Goal: Book appointment/travel/reservation

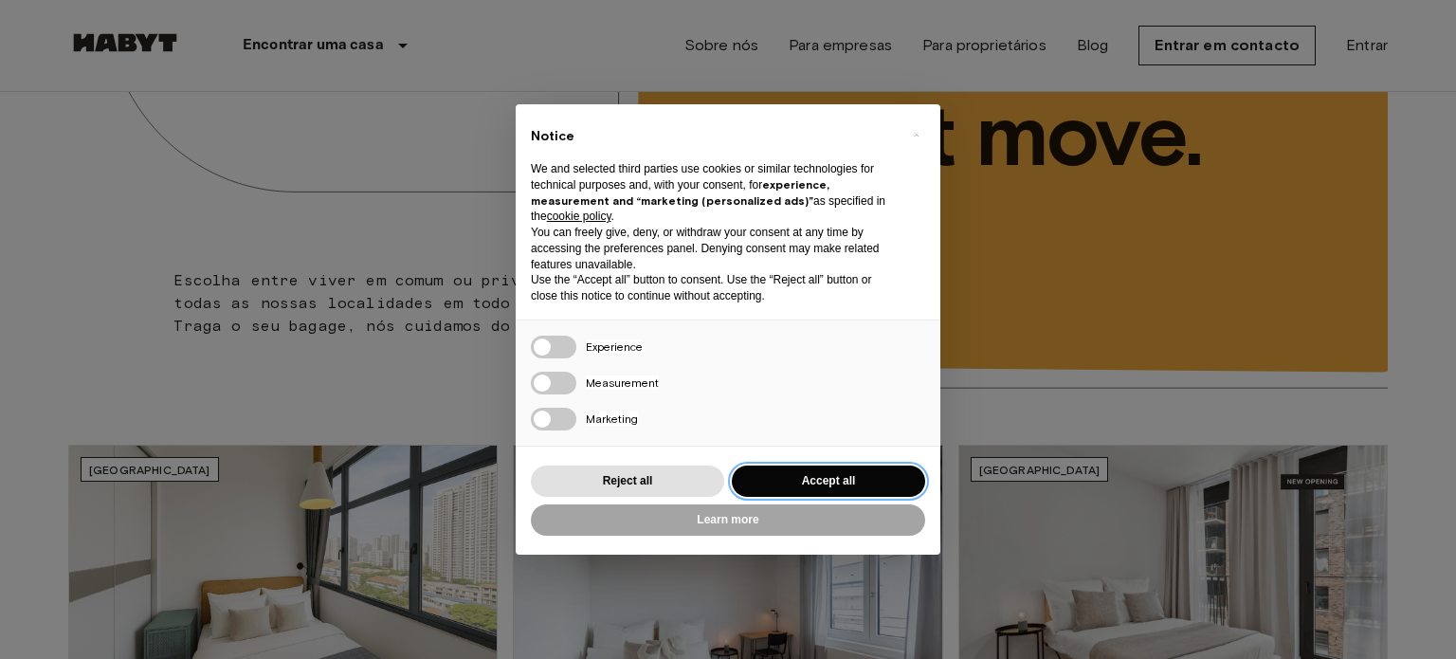
click at [789, 477] on button "Accept all" at bounding box center [828, 480] width 193 height 31
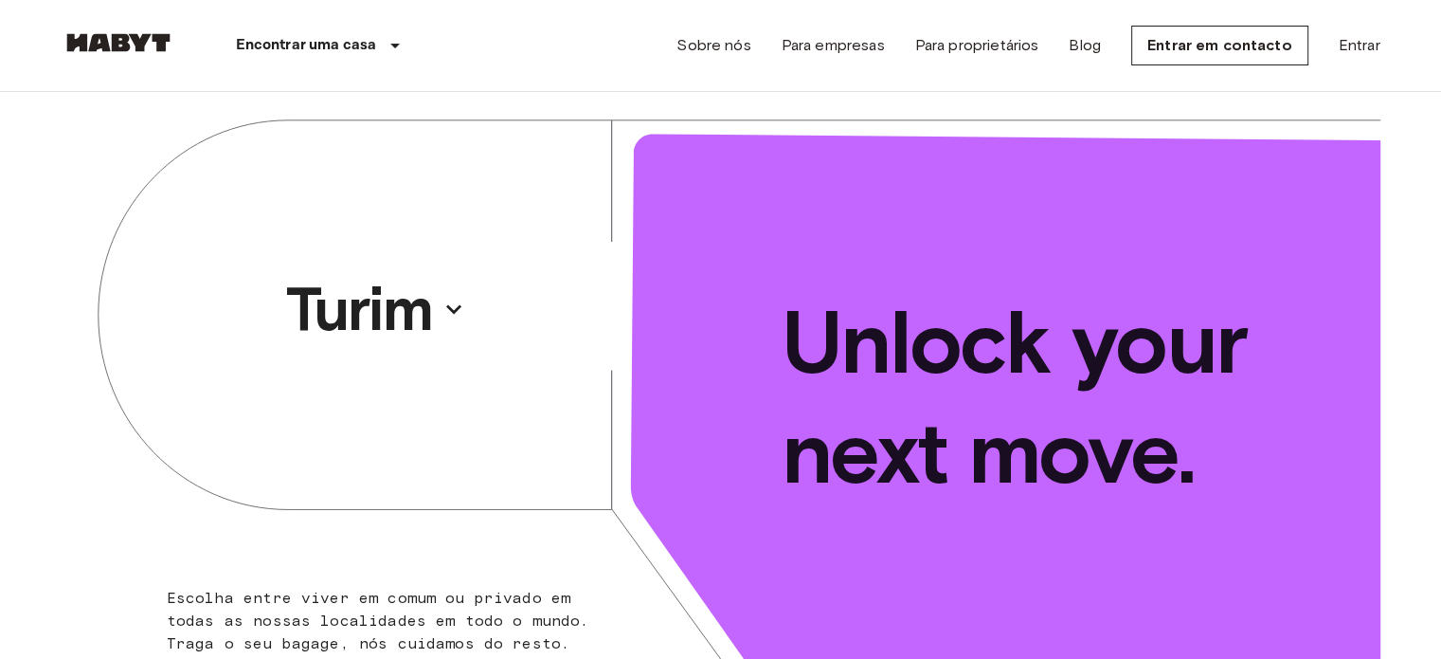
click at [123, 472] on div "Turim" at bounding box center [392, 309] width 660 height 434
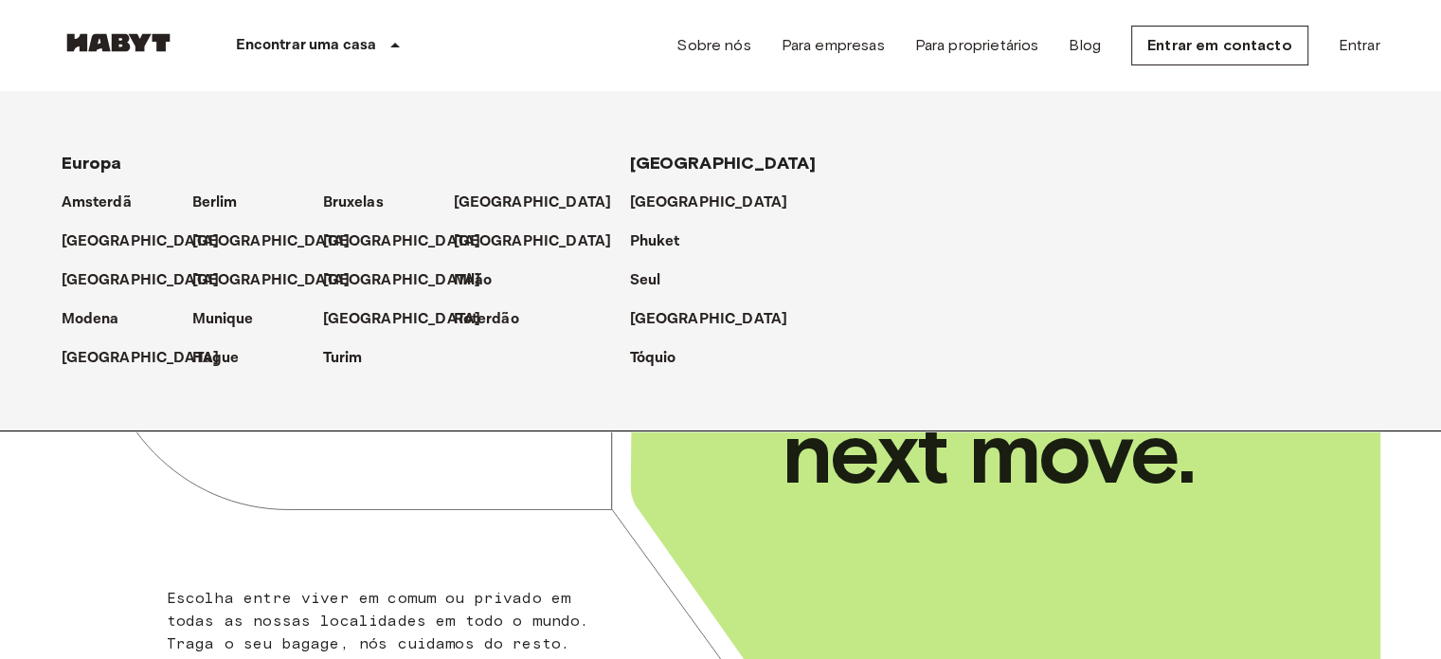
click at [81, 156] on span "Europa" at bounding box center [92, 163] width 61 height 21
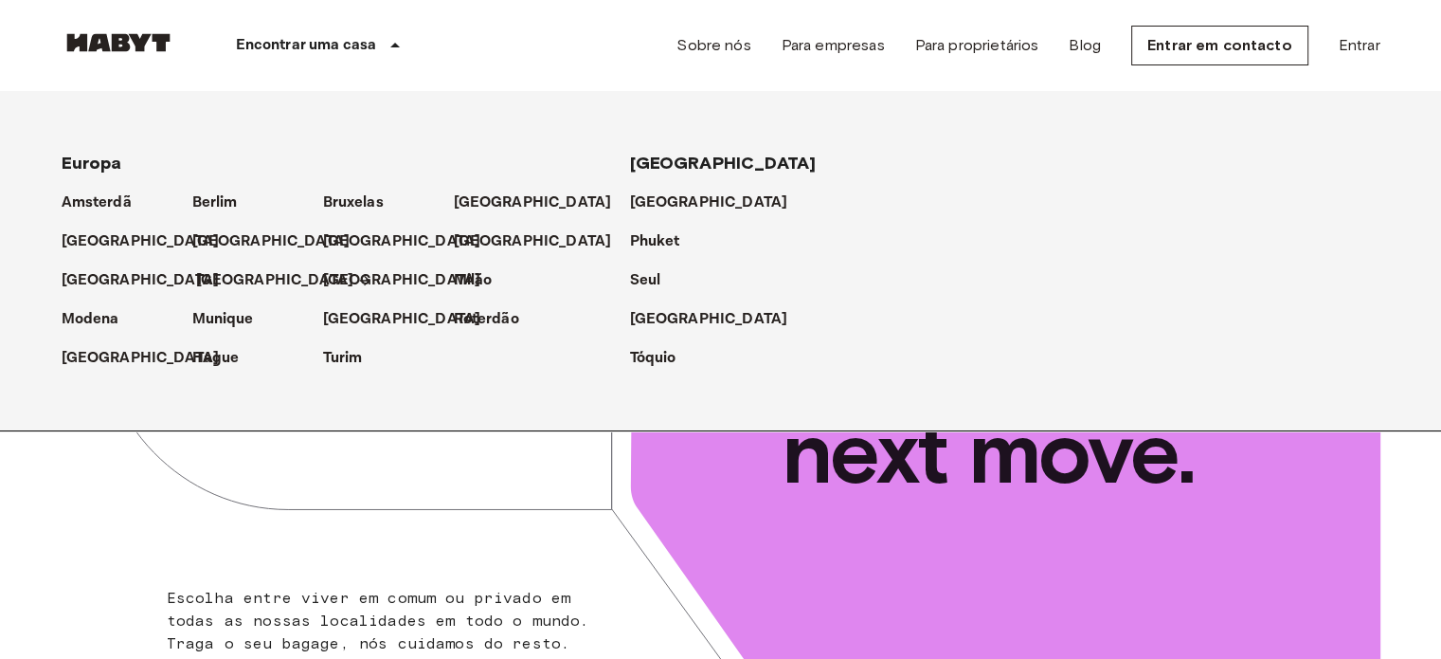
click at [224, 276] on p "[GEOGRAPHIC_DATA]" at bounding box center [275, 280] width 158 height 23
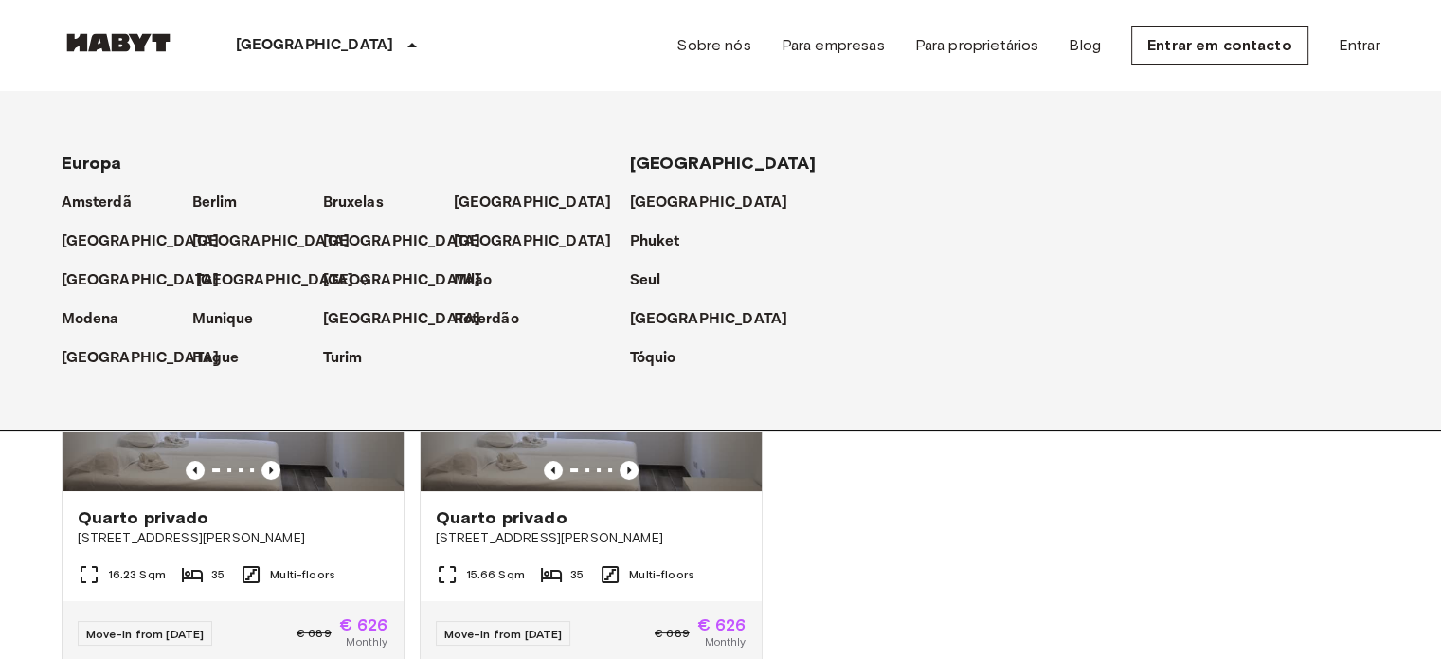
click at [357, 276] on icon at bounding box center [364, 280] width 15 height 15
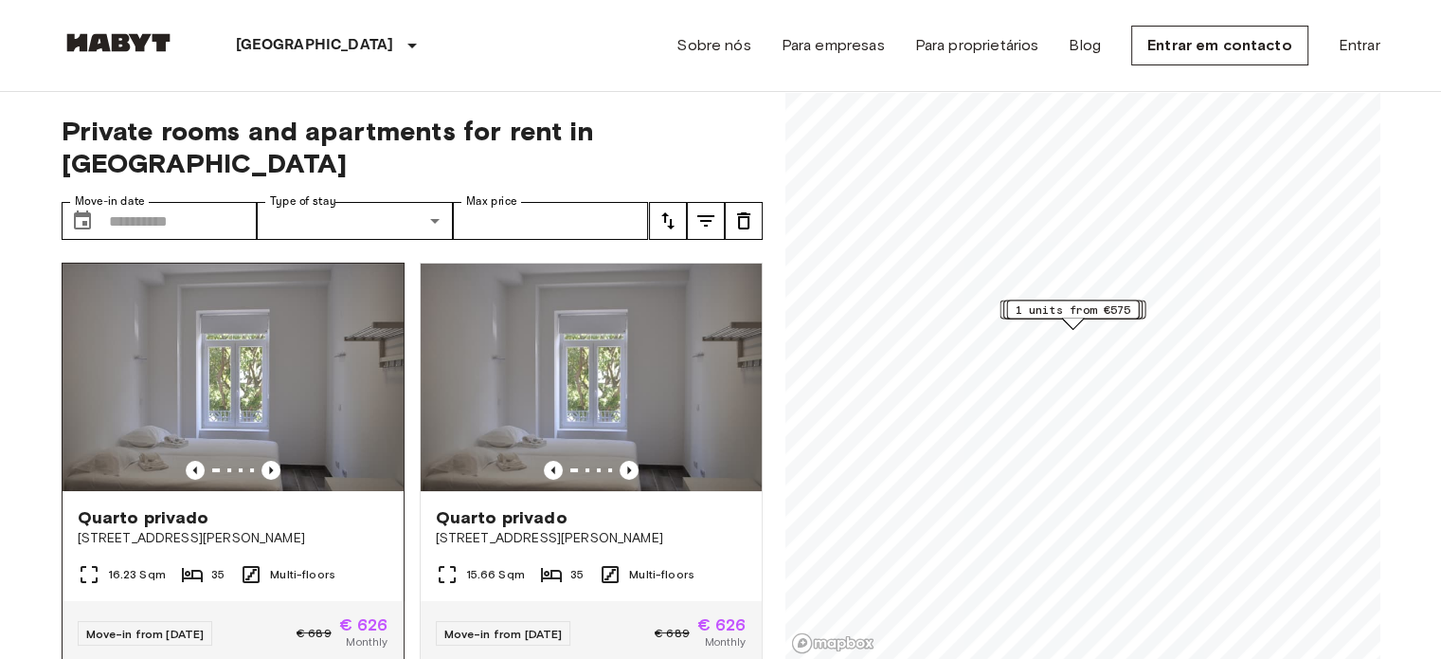
scroll to position [142, 0]
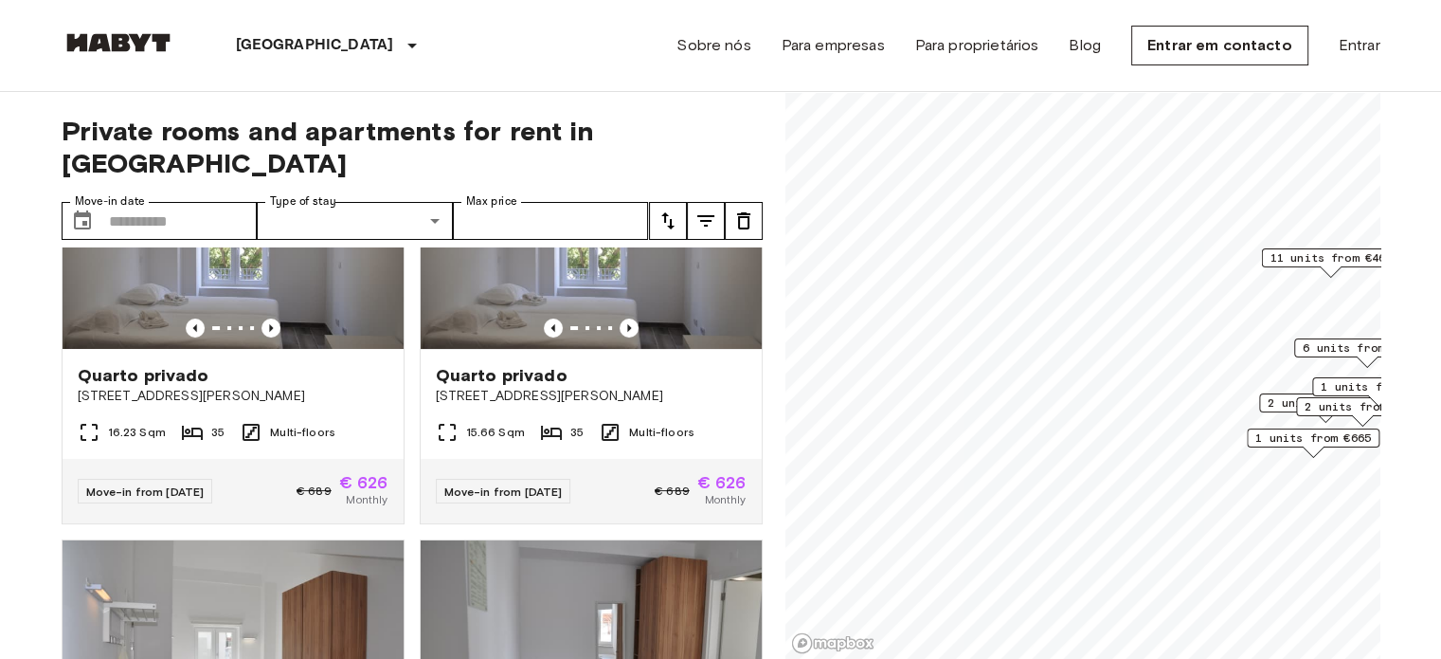
scroll to position [999, 0]
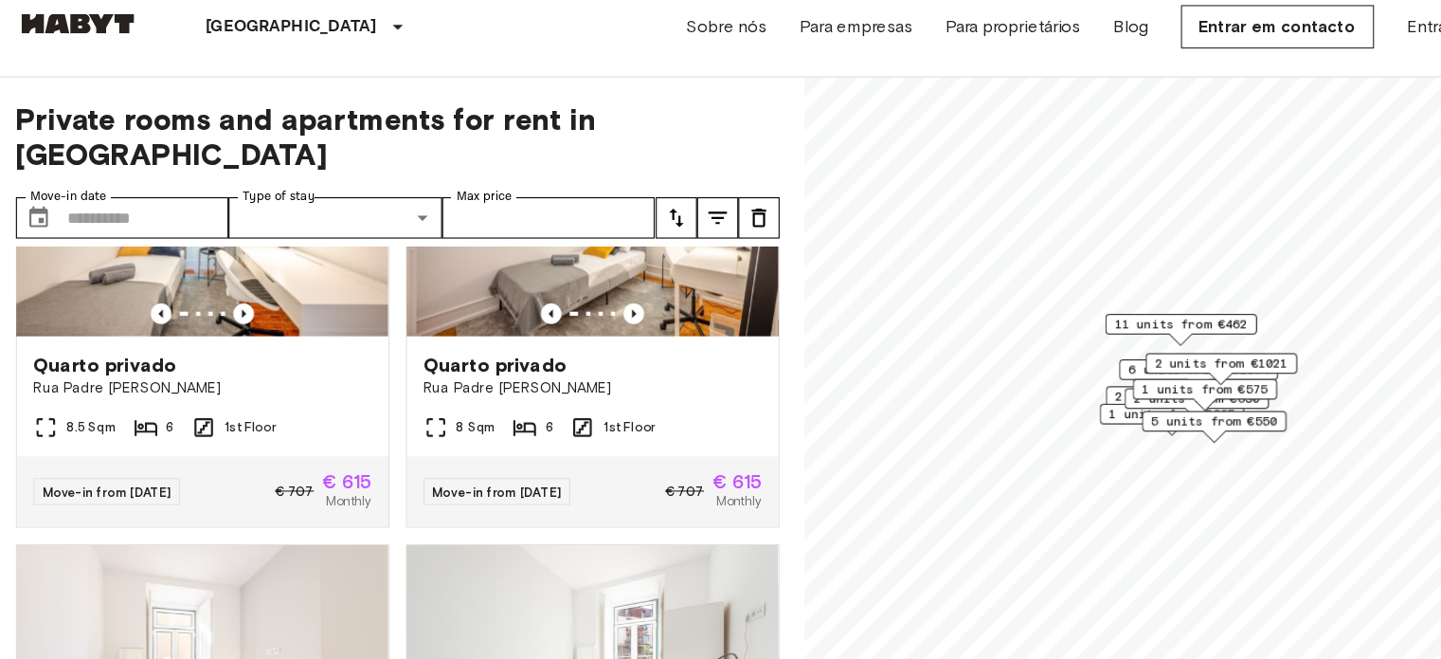
click at [1137, 346] on span "2 units from €1021" at bounding box center [1168, 354] width 122 height 17
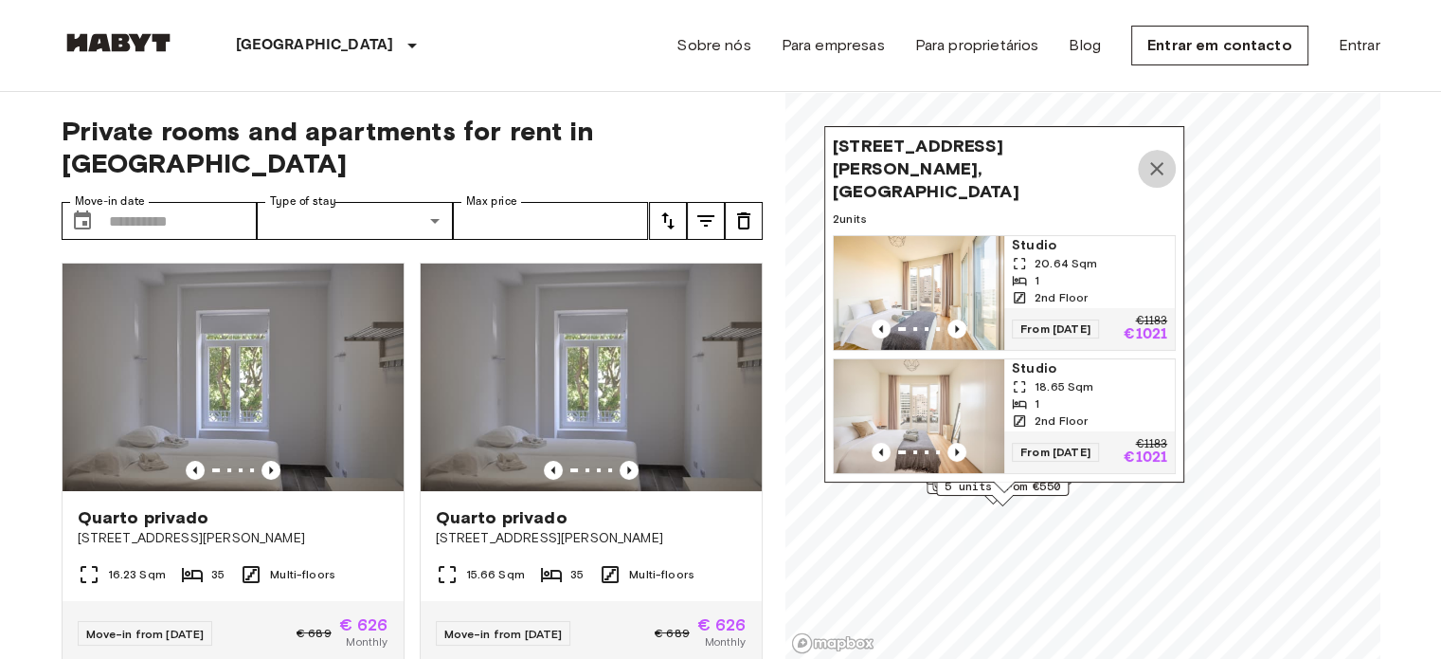
click at [1162, 159] on icon "Map marker" at bounding box center [1157, 168] width 23 height 23
